Goal: Information Seeking & Learning: Learn about a topic

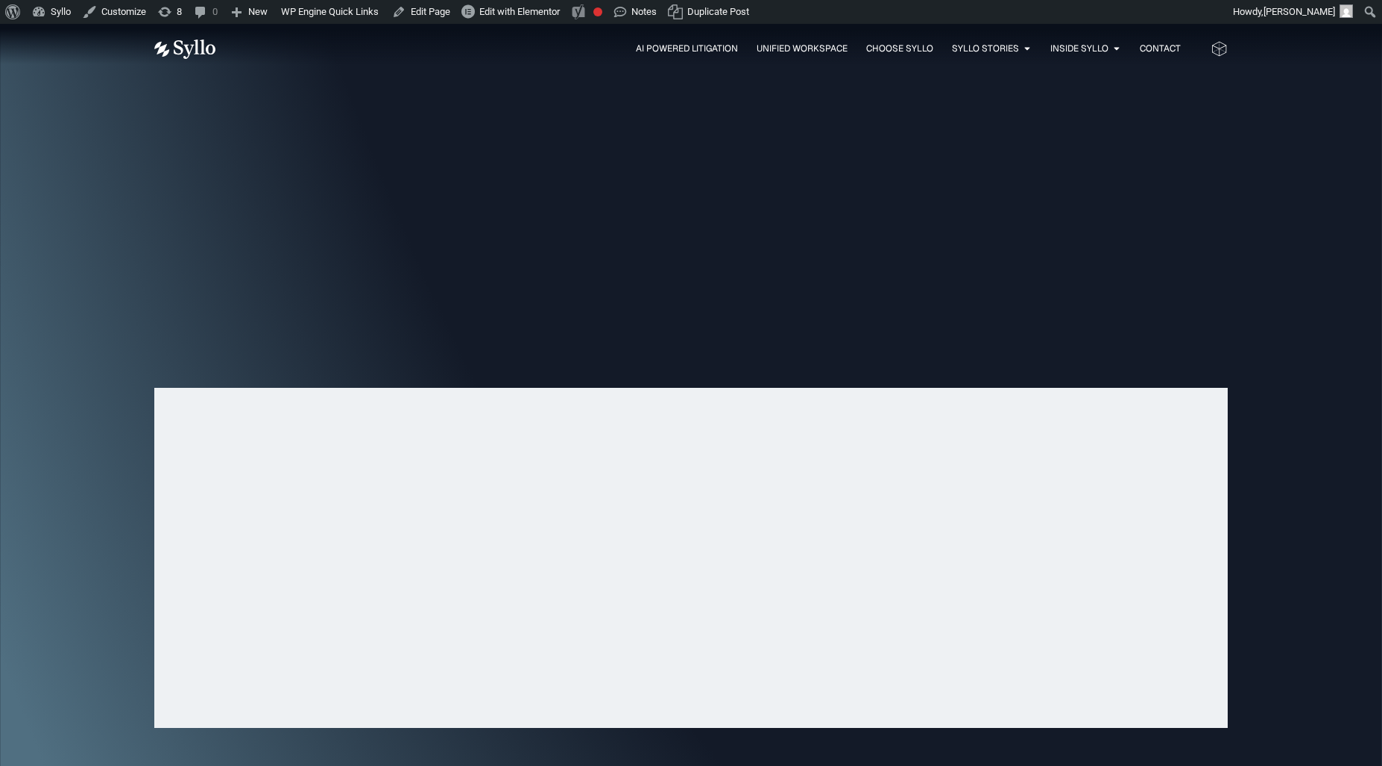
scroll to position [4738, 0]
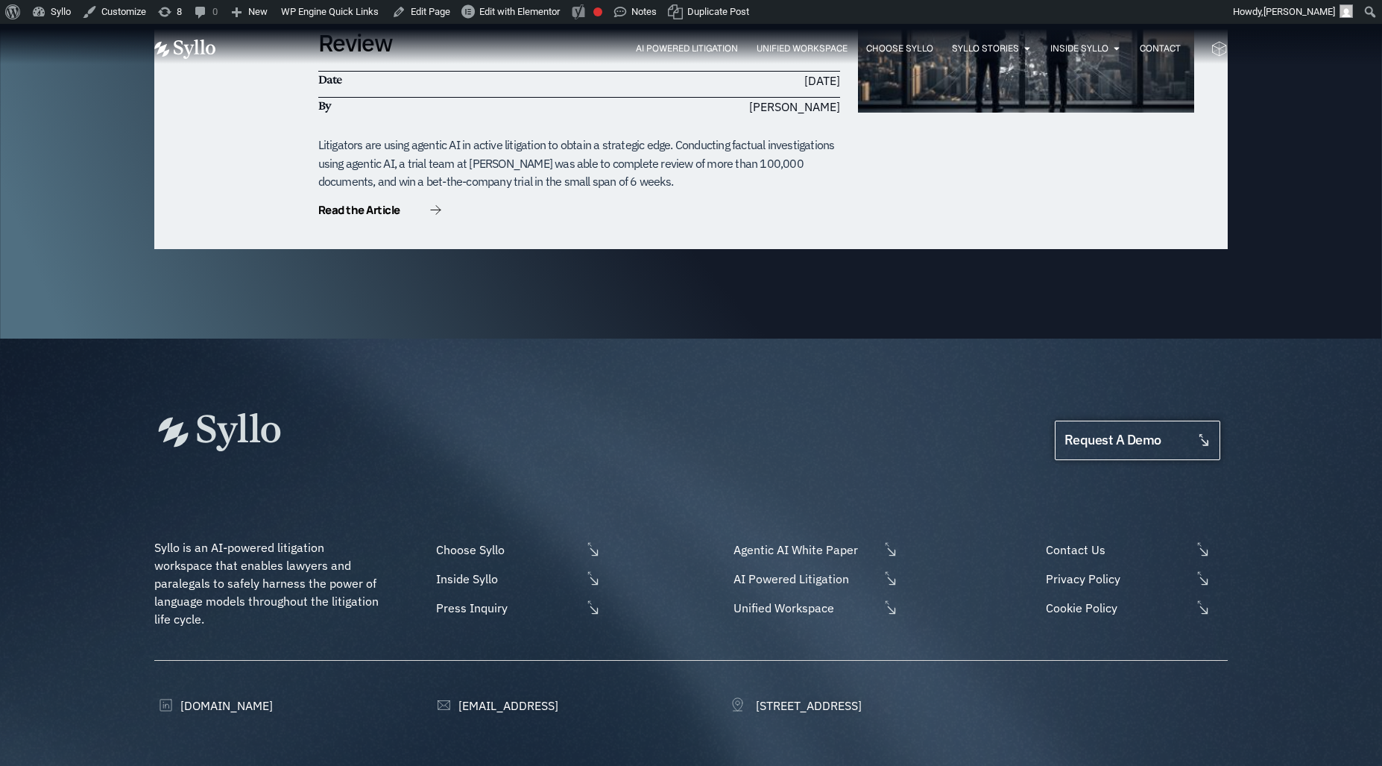
click at [1154, 433] on span "request a demo" at bounding box center [1113, 440] width 97 height 14
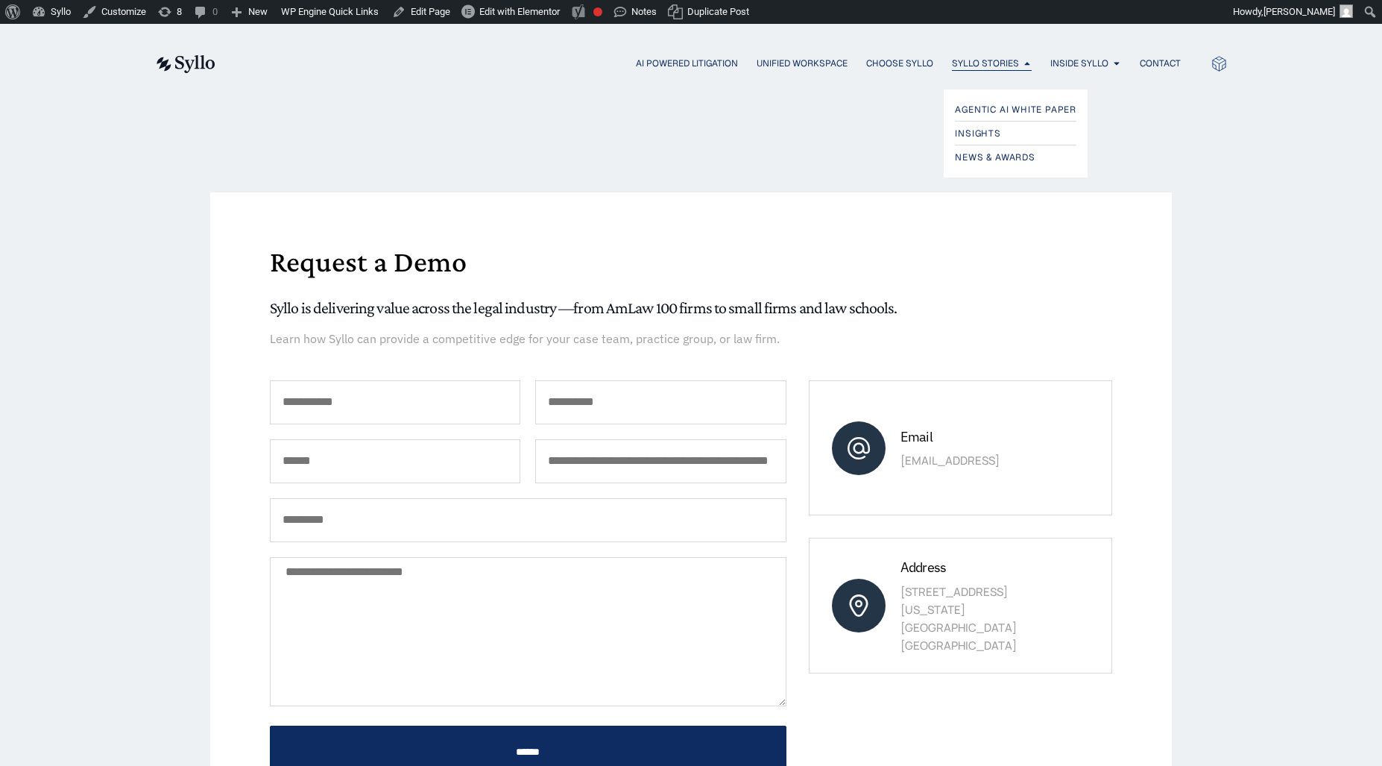
click at [980, 65] on span "Syllo Stories" at bounding box center [985, 63] width 67 height 13
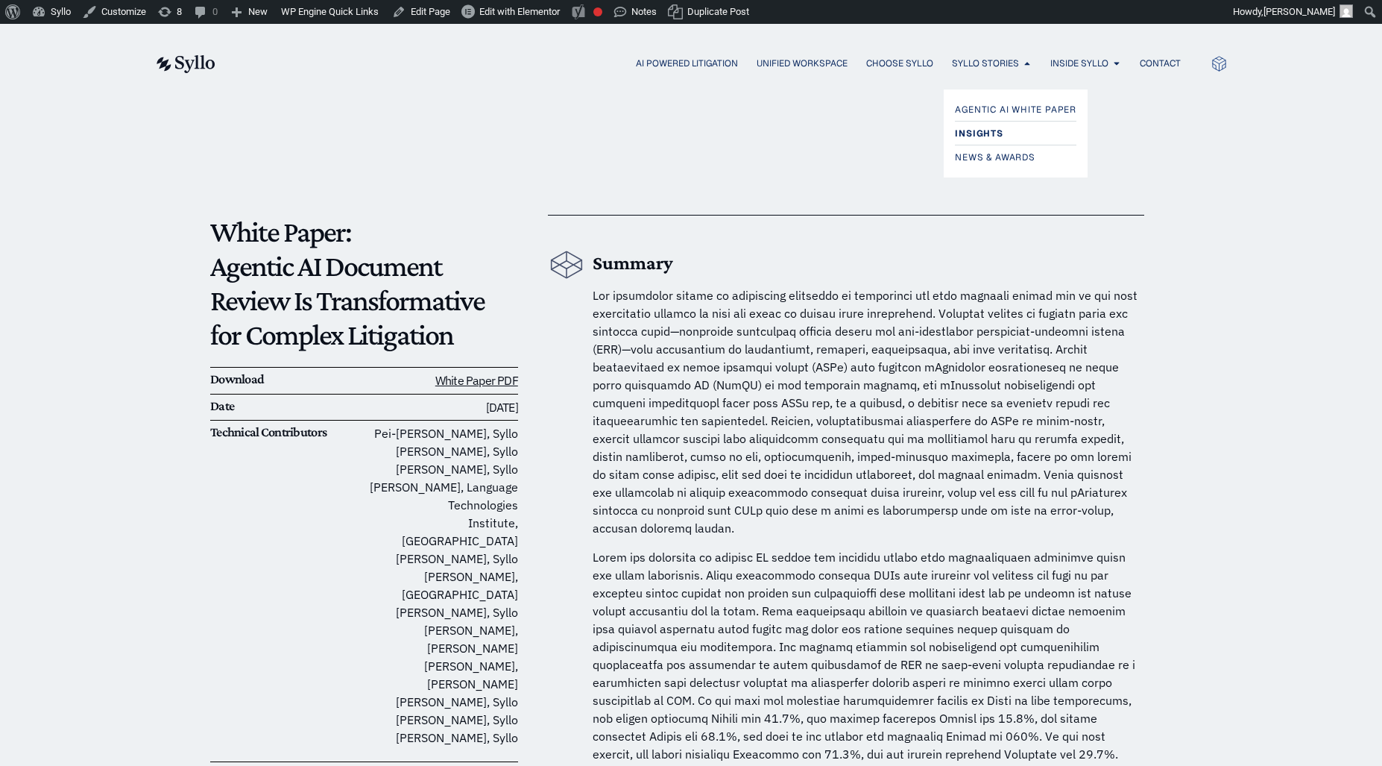
click at [981, 130] on span "Insights" at bounding box center [979, 134] width 48 height 18
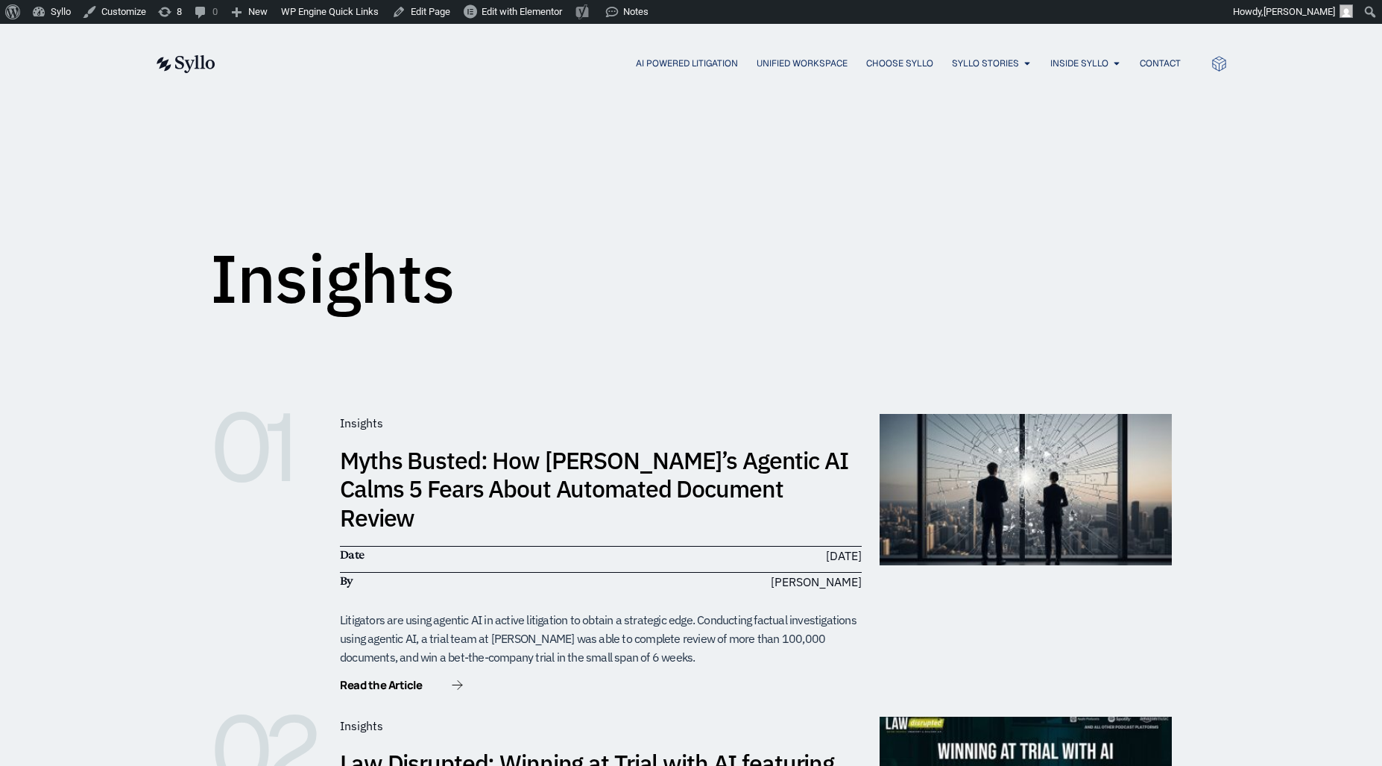
click at [547, 487] on link "Myths Busted: How Syllo’s Agentic AI Calms 5 Fears About Automated Document Rev…" at bounding box center [594, 488] width 509 height 89
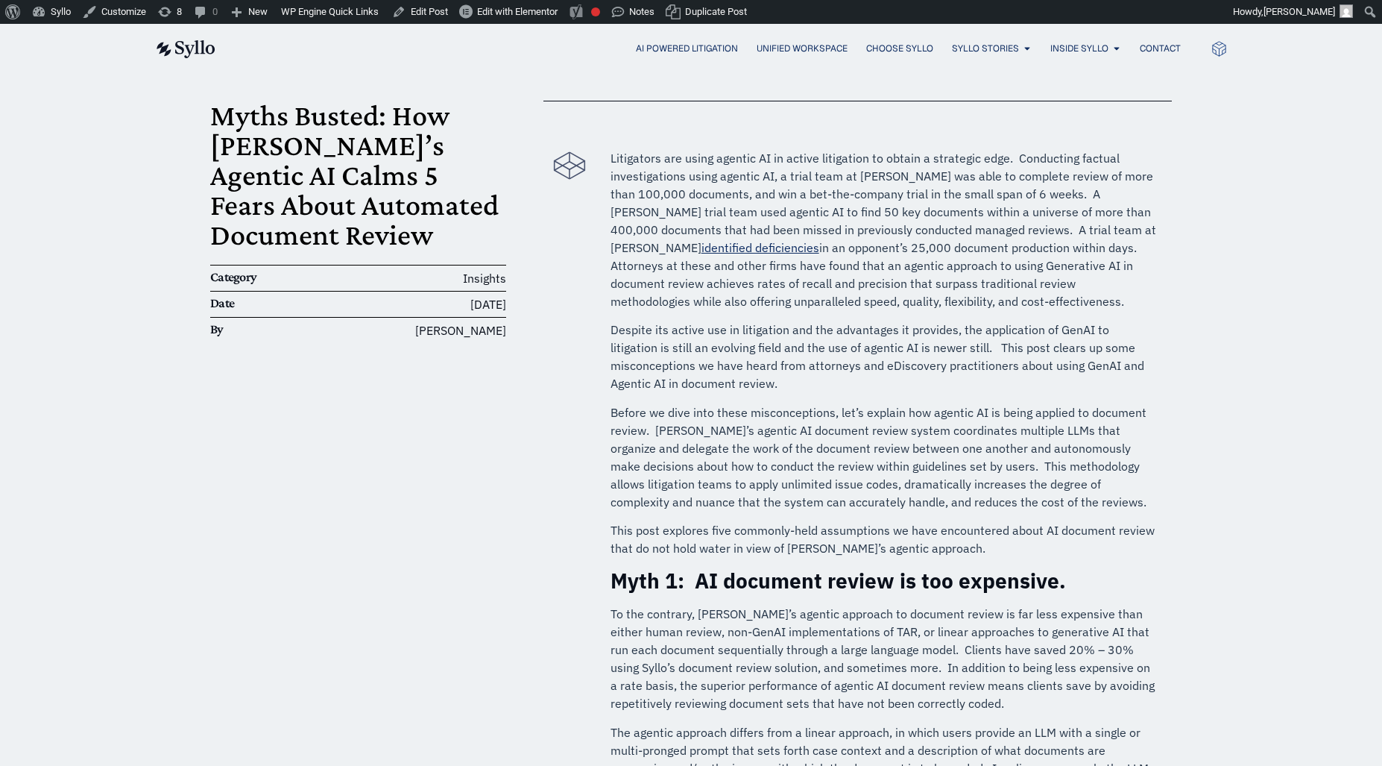
scroll to position [89, 0]
